Goal: Task Accomplishment & Management: Manage account settings

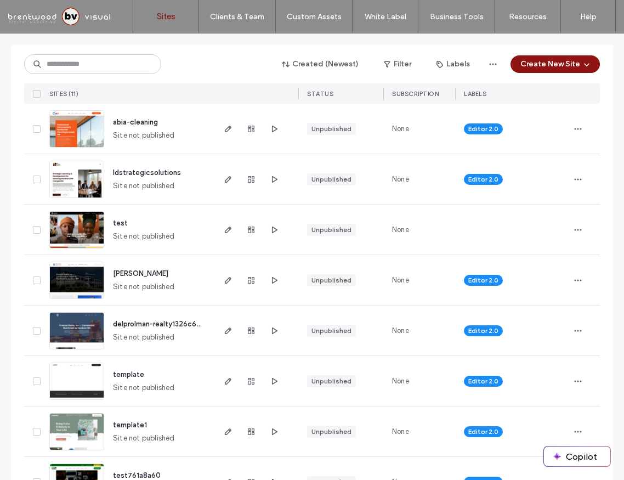
scroll to position [117, 0]
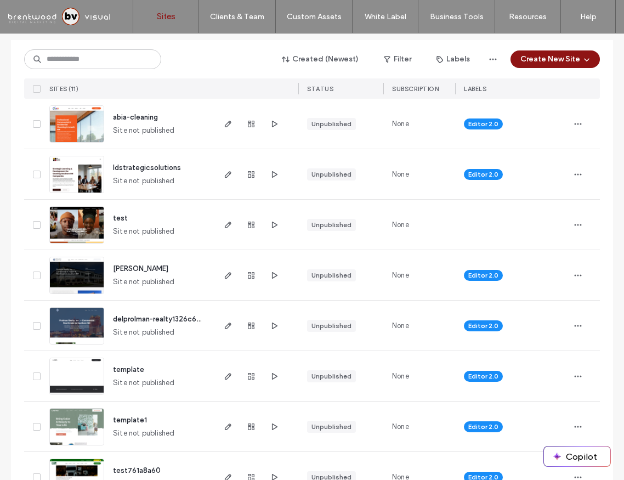
click at [139, 168] on span "ldstrategicsolutions" at bounding box center [147, 167] width 68 height 8
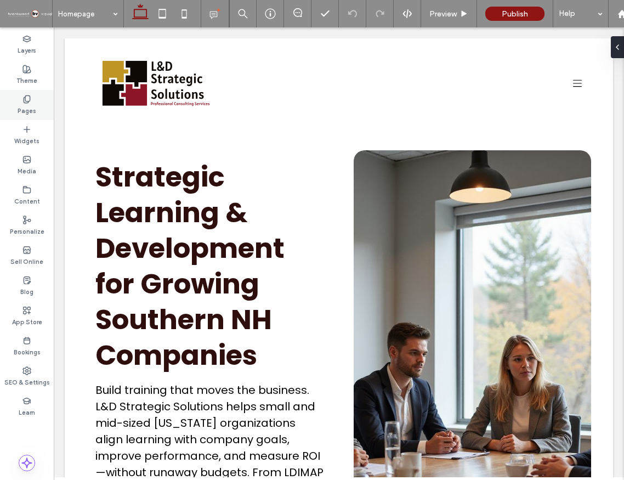
click at [26, 99] on icon at bounding box center [26, 99] width 9 height 9
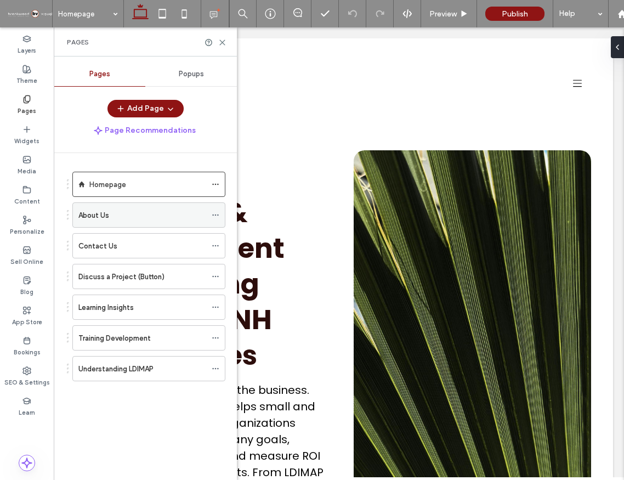
click at [106, 224] on div "About Us" at bounding box center [142, 215] width 128 height 24
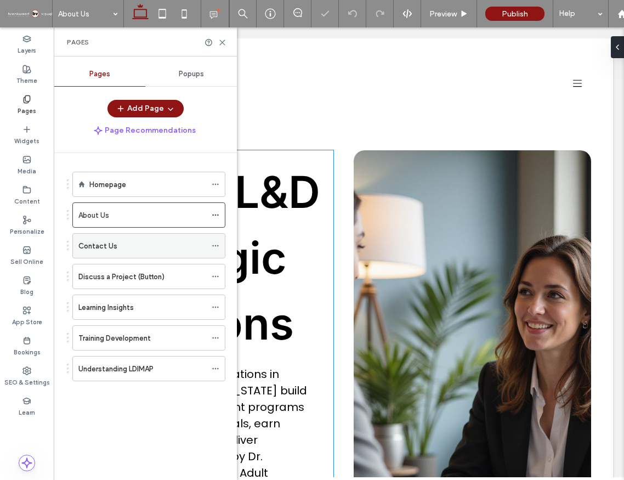
scroll to position [80, 0]
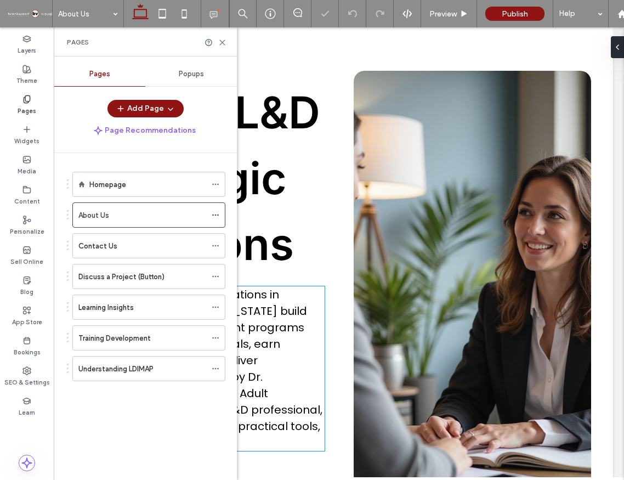
click at [304, 370] on span "We help growing organizations in Southern New Hampshire build learning and deve…" at bounding box center [208, 368] width 227 height 163
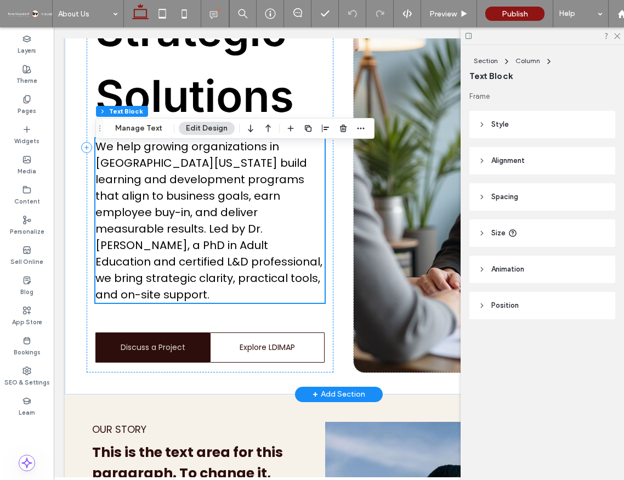
scroll to position [0, 0]
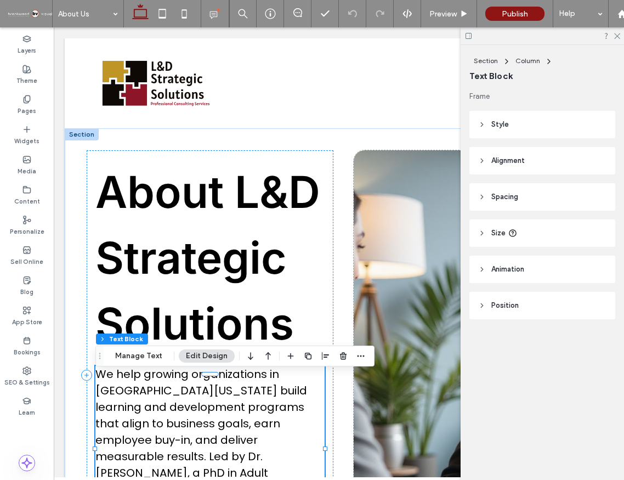
click at [28, 12] on span at bounding box center [30, 14] width 44 height 22
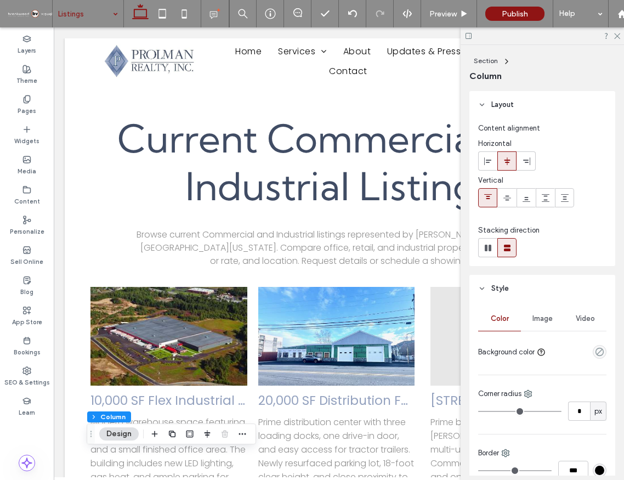
scroll to position [225, 0]
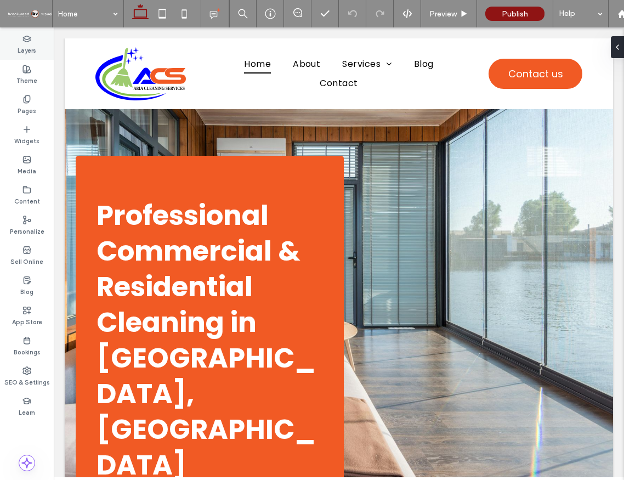
click at [30, 44] on label "Layers" at bounding box center [27, 49] width 19 height 12
